Goal: Communication & Community: Share content

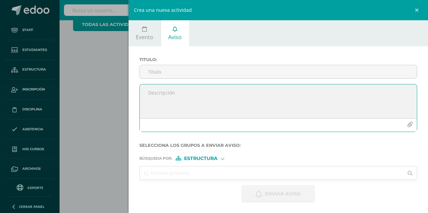
click at [407, 123] on icon "button" at bounding box center [410, 125] width 6 height 6
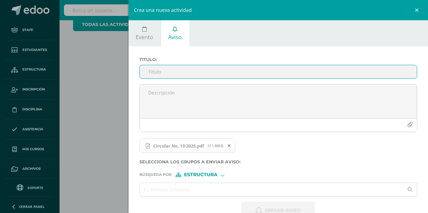
click at [226, 70] on input "Titulo :" at bounding box center [278, 71] width 277 height 13
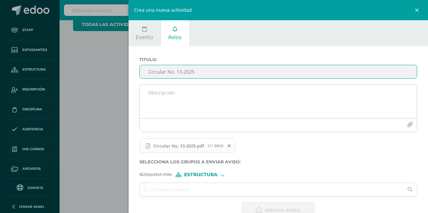
type input "Circular No. 13-2025"
click at [244, 98] on textarea at bounding box center [278, 102] width 277 height 34
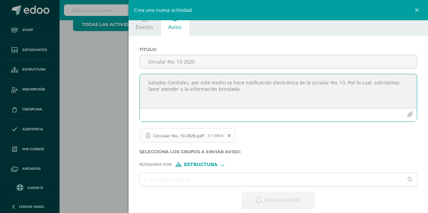
scroll to position [17, 0]
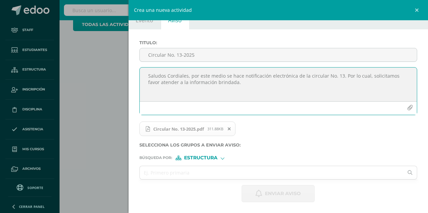
click at [340, 73] on textarea "Saludos Cordiales, por este medio se hace notificación electrónica de la circul…" at bounding box center [278, 85] width 277 height 34
type textarea "Saludos Cordiales, por este medio se hace notificación electrónica de la circul…"
click at [196, 177] on input "text" at bounding box center [272, 172] width 264 height 13
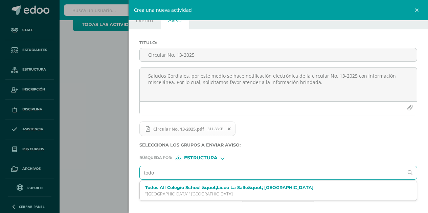
type input "todos"
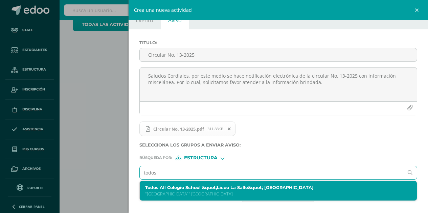
click at [183, 188] on label "Todos All Colegio School &quot;Liceo La Salle&quot; [GEOGRAPHIC_DATA]" at bounding box center [272, 187] width 254 height 5
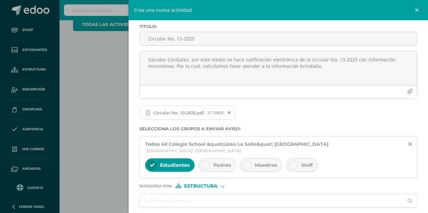
scroll to position [55, 0]
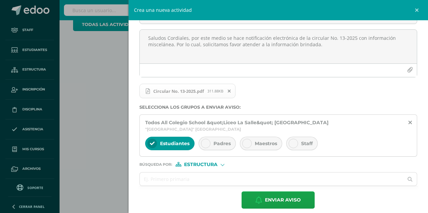
click at [218, 141] on span "Padres" at bounding box center [221, 144] width 17 height 6
drag, startPoint x: 262, startPoint y: 135, endPoint x: 286, endPoint y: 133, distance: 23.8
click at [262, 141] on span "Maestros" at bounding box center [266, 144] width 22 height 6
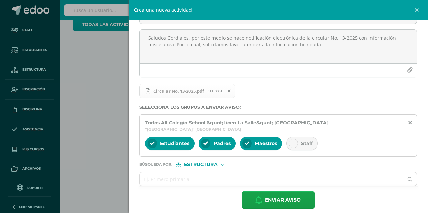
click at [294, 141] on icon at bounding box center [293, 143] width 5 height 5
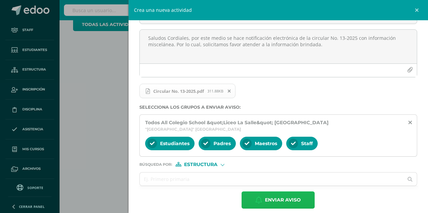
click at [265, 196] on span "Enviar aviso" at bounding box center [283, 200] width 36 height 17
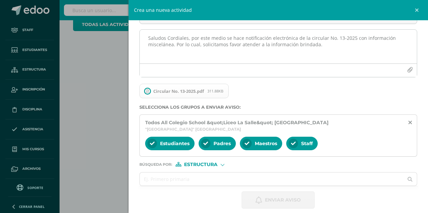
scroll to position [0, 0]
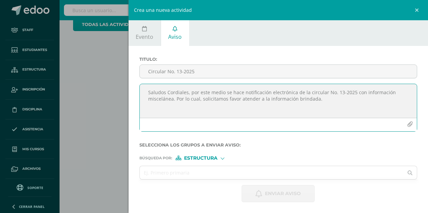
click at [407, 127] on icon "button" at bounding box center [410, 125] width 6 height 6
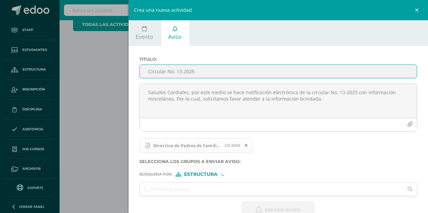
click at [184, 68] on input "Circular No. 13-2025" at bounding box center [278, 71] width 277 height 13
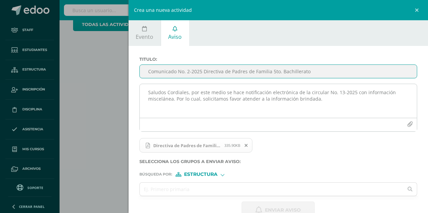
type input "Comunicado No. 2-2025 Directiva de Padres de Familia 5to. Bachillerato"
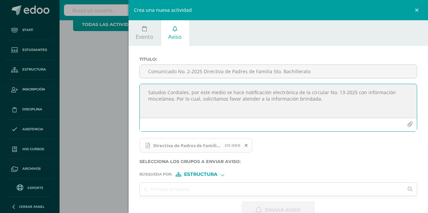
click at [197, 97] on textarea "Saludos Cordiales, por este medio se hace notificación electrónica de la circul…" at bounding box center [278, 101] width 277 height 34
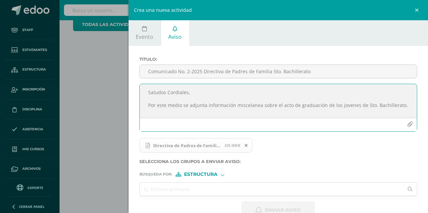
drag, startPoint x: 345, startPoint y: 106, endPoint x: 239, endPoint y: 103, distance: 106.2
click at [239, 103] on textarea "Saludos Cordiales, Por este medio se adjunta información miscelanea sobre el ac…" at bounding box center [278, 101] width 277 height 34
drag, startPoint x: 348, startPoint y: 106, endPoint x: 354, endPoint y: 103, distance: 6.6
click at [354, 103] on textarea "Saludos Cordiales, Por este medio se adjunta información miscelánea sobre el ac…" at bounding box center [278, 101] width 277 height 34
click at [341, 105] on textarea "Saludos Cordiales, Por este medio se adjunta información miscelánea sobre el ac…" at bounding box center [278, 101] width 277 height 34
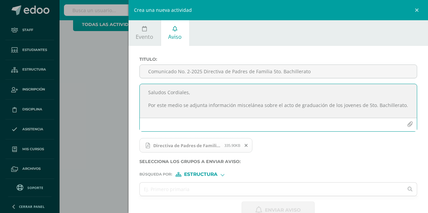
click at [346, 107] on textarea "Saludos Cordiales, Por este medio se adjunta información miscelánea sobre el ac…" at bounding box center [278, 101] width 277 height 34
click at [353, 106] on textarea "Saludos Cordiales, Por este medio se adjunta información miscelánea sobre el ac…" at bounding box center [278, 101] width 277 height 34
drag, startPoint x: 354, startPoint y: 105, endPoint x: 342, endPoint y: 106, distance: 12.2
click at [342, 106] on textarea "Saludos Cordiales, Por este medio se adjunta información miscelánea sobre el ac…" at bounding box center [278, 101] width 277 height 34
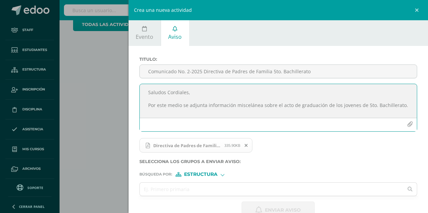
drag, startPoint x: 355, startPoint y: 106, endPoint x: 338, endPoint y: 110, distance: 17.4
click at [338, 110] on textarea "Saludos Cordiales, Por este medio se adjunta información miscelánea sobre el ac…" at bounding box center [278, 101] width 277 height 34
paste textarea "Jó"
click at [363, 112] on textarea "Saludos Cordiales, Por este medio se adjunta información miscelánea sobre el ac…" at bounding box center [278, 101] width 277 height 34
click at [401, 103] on textarea "Saludos Cordiales, Por este medio se adjunta información miscelánea sobre el ac…" at bounding box center [278, 101] width 277 height 34
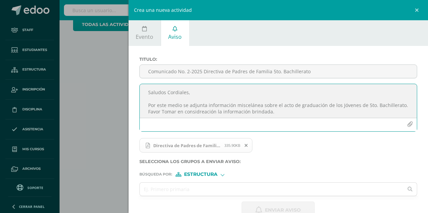
drag, startPoint x: 231, startPoint y: 106, endPoint x: 225, endPoint y: 113, distance: 8.8
type textarea "Saludos Cordiales, Por este medio se adjunta información miscelánea sobre el ac…"
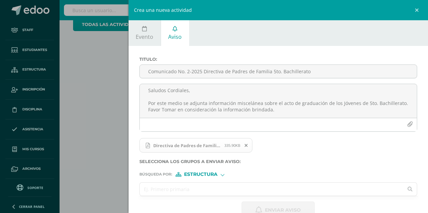
click at [163, 192] on input "text" at bounding box center [272, 189] width 264 height 13
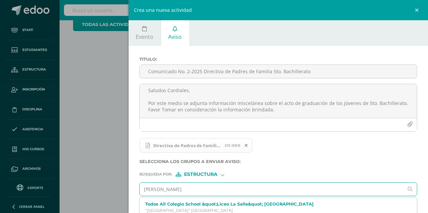
type input "Quinto"
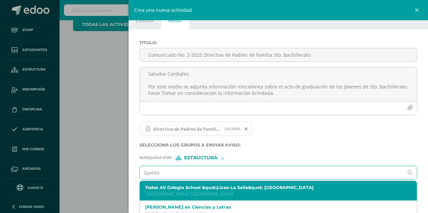
click at [178, 190] on label "Todos All Colegio School &quot;Liceo La Salle&quot; [GEOGRAPHIC_DATA]" at bounding box center [272, 187] width 254 height 5
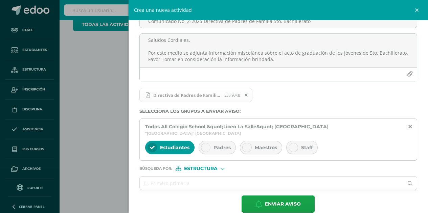
scroll to position [55, 0]
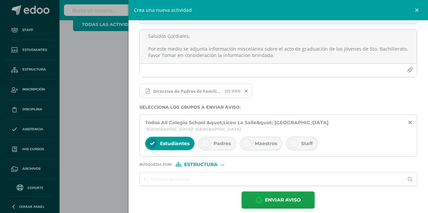
click at [214, 141] on span "Padres" at bounding box center [221, 144] width 17 height 6
click at [178, 141] on div "Estudiantes" at bounding box center [169, 144] width 49 height 14
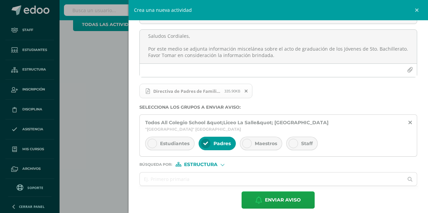
click at [213, 163] on span "Estructura" at bounding box center [200, 165] width 33 height 4
click at [213, 174] on span "Persona" at bounding box center [203, 176] width 24 height 4
click at [209, 176] on input "text" at bounding box center [272, 179] width 264 height 13
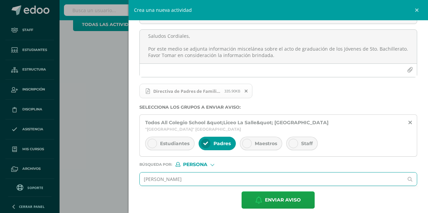
type input "[PERSON_NAME]"
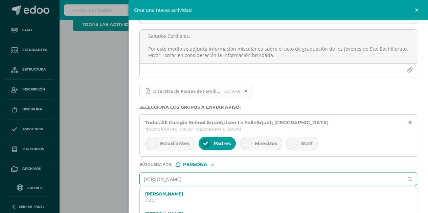
scroll to position [83, 0]
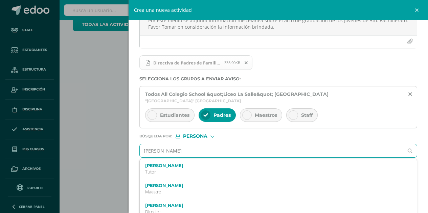
click at [191, 203] on label "[PERSON_NAME]" at bounding box center [272, 205] width 254 height 5
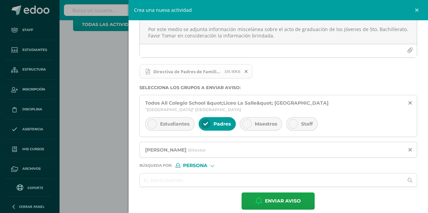
scroll to position [75, 0]
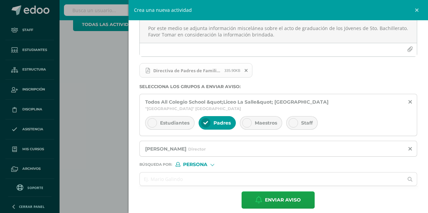
click at [402, 100] on div "Todos All Colegio School &quot;[GEOGRAPHIC_DATA]; [GEOGRAPHIC_DATA] "[GEOGRAPHI…" at bounding box center [278, 105] width 266 height 13
click at [408, 101] on icon at bounding box center [409, 102] width 3 height 6
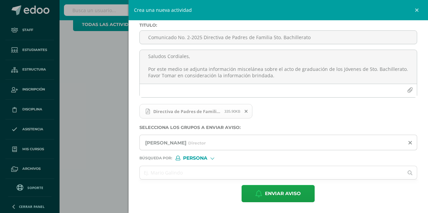
scroll to position [34, 0]
click at [198, 160] on span "Persona" at bounding box center [195, 159] width 24 height 4
click at [192, 174] on span "Persona" at bounding box center [203, 176] width 24 height 4
click at [192, 173] on input "text" at bounding box center [272, 172] width 264 height 13
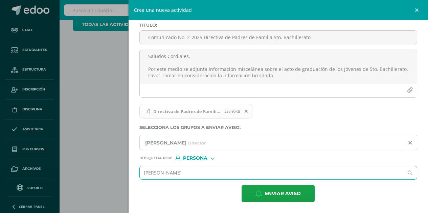
drag, startPoint x: 185, startPoint y: 172, endPoint x: 90, endPoint y: 171, distance: 94.7
click at [90, 171] on div "Crea una nueva actividad Evento Aviso Título: Fecha: [DATE] September, 2025 Mo …" at bounding box center [214, 106] width 428 height 213
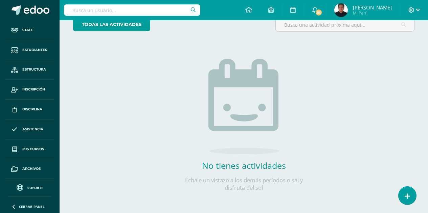
scroll to position [0, 0]
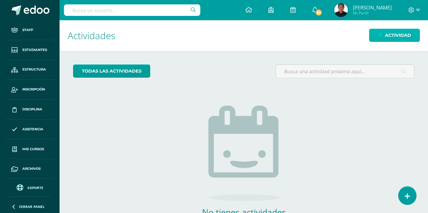
click at [388, 38] on span "Actividad" at bounding box center [398, 35] width 26 height 13
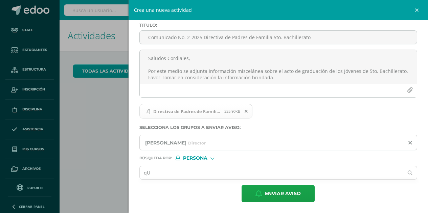
type input "q"
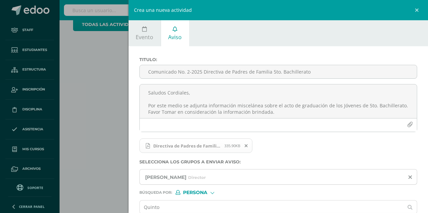
type input "Quinto"
click at [193, 194] on span "Persona" at bounding box center [195, 193] width 24 height 4
click at [203, 201] on span "Estructura" at bounding box center [208, 202] width 33 height 4
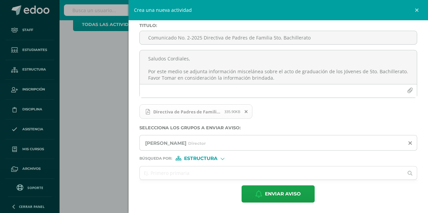
scroll to position [34, 0]
click at [163, 172] on input "text" at bounding box center [272, 172] width 264 height 13
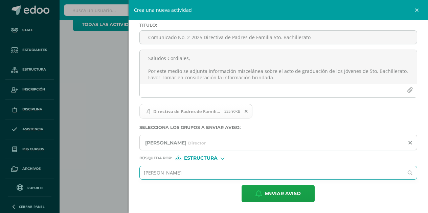
type input "Quinto"
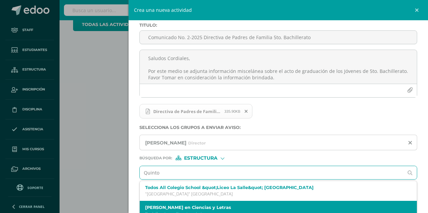
click at [183, 207] on label "[PERSON_NAME] en Ciencias y Letras" at bounding box center [272, 207] width 254 height 5
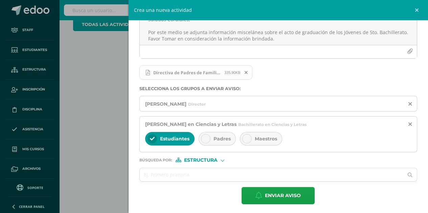
scroll to position [75, 0]
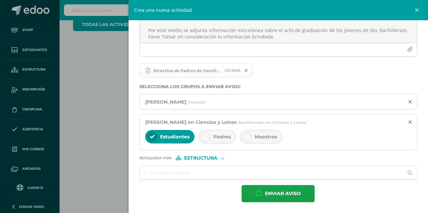
click at [220, 140] on div "Padres" at bounding box center [216, 137] width 37 height 14
click at [184, 138] on span "Estudiantes" at bounding box center [174, 137] width 29 height 6
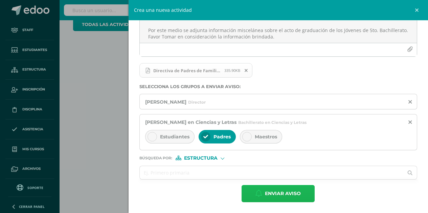
click at [278, 192] on span "Enviar aviso" at bounding box center [283, 194] width 36 height 17
